Goal: Navigation & Orientation: Find specific page/section

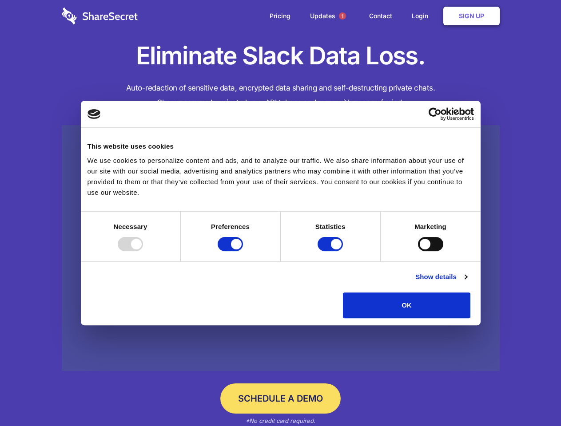
click at [143, 251] on div at bounding box center [130, 244] width 25 height 14
click at [243, 251] on input "Preferences" at bounding box center [230, 244] width 25 height 14
checkbox input "false"
click at [331, 251] on input "Statistics" at bounding box center [329, 244] width 25 height 14
checkbox input "false"
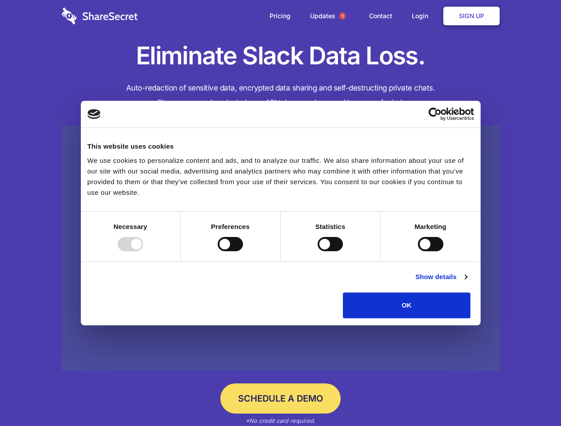
click at [418, 251] on input "Marketing" at bounding box center [430, 244] width 25 height 14
checkbox input "true"
click at [467, 282] on link "Show details" at bounding box center [440, 277] width 51 height 11
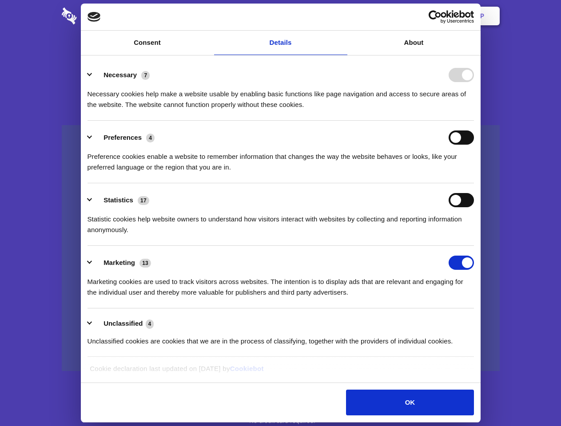
click at [478, 321] on ul "Necessary 7 Necessary cookies help make a website usable by enabling basic func…" at bounding box center [280, 207] width 395 height 299
click at [342, 16] on span "1" at bounding box center [342, 15] width 7 height 7
